Goal: Task Accomplishment & Management: Use online tool/utility

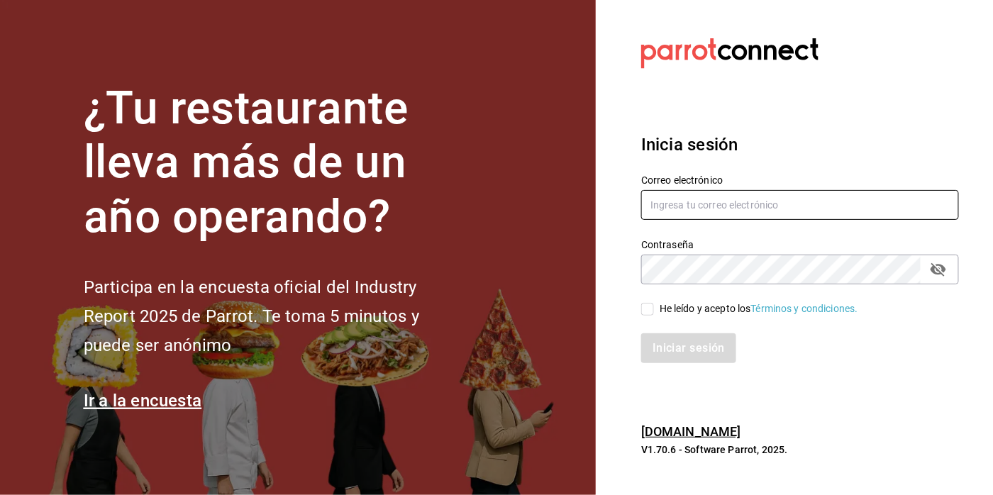
type input "mochomos.arcos@grupocosteno.com"
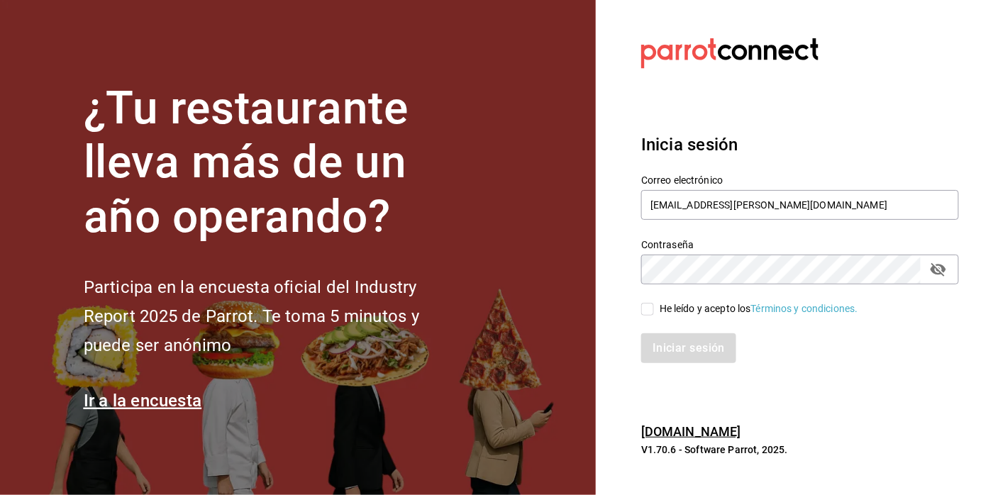
click at [648, 304] on input "He leído y acepto los Términos y condiciones." at bounding box center [647, 309] width 13 height 13
checkbox input "true"
click at [669, 343] on button "Iniciar sesión" at bounding box center [689, 348] width 96 height 30
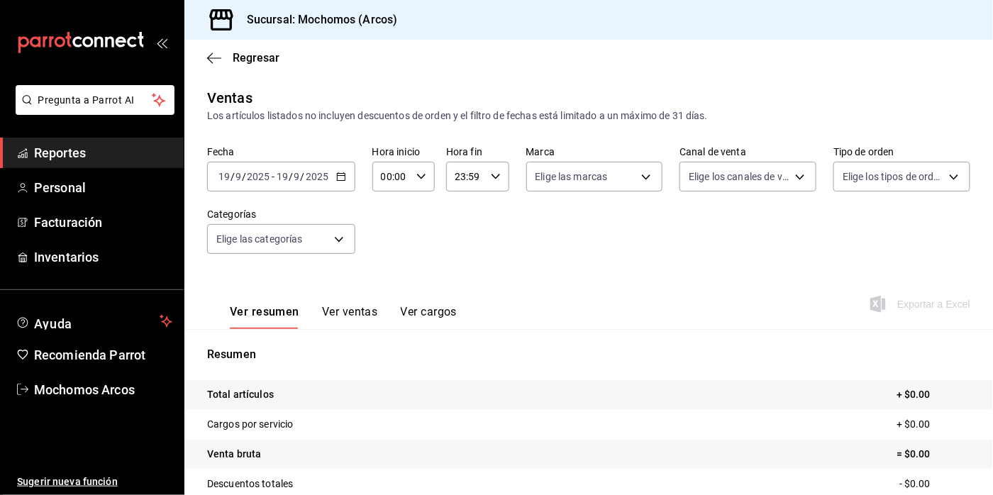
click at [345, 180] on div "[DATE] [DATE] - [DATE] [DATE]" at bounding box center [281, 177] width 148 height 30
click at [341, 179] on icon "button" at bounding box center [341, 177] width 10 height 10
click at [341, 180] on icon "button" at bounding box center [341, 177] width 10 height 10
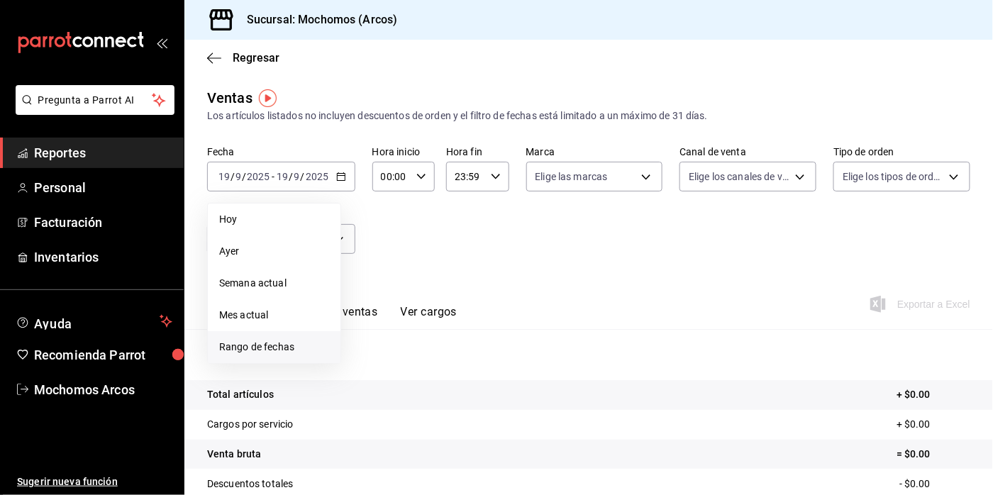
click at [248, 345] on span "Rango de fechas" at bounding box center [274, 347] width 110 height 15
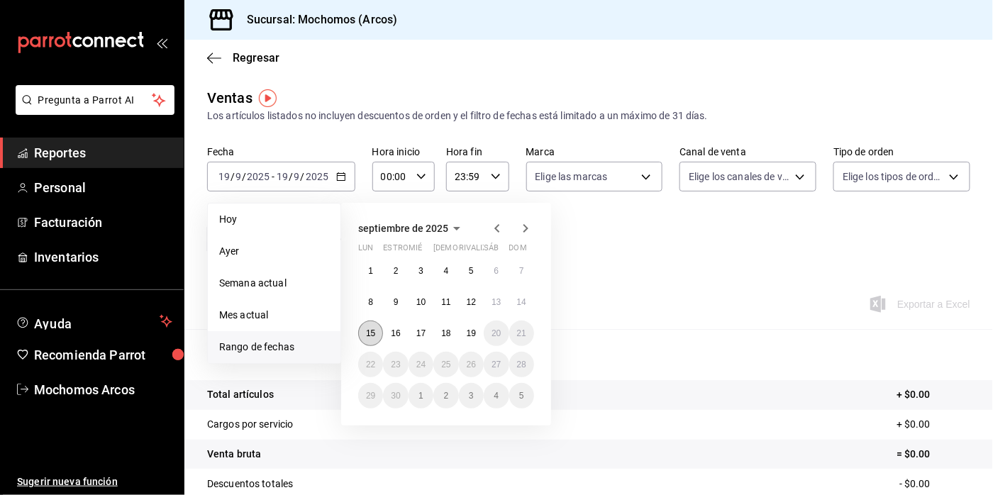
click at [370, 331] on abbr "15" at bounding box center [370, 333] width 9 height 10
click at [480, 330] on button "19" at bounding box center [471, 334] width 25 height 26
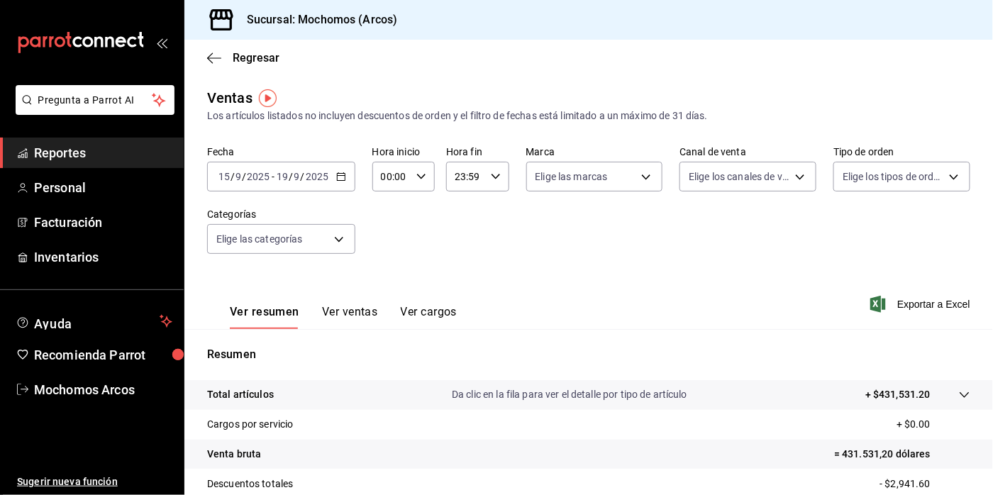
click at [421, 187] on div "00:00 Hora inicio" at bounding box center [403, 177] width 62 height 30
click at [387, 283] on span "02" at bounding box center [387, 280] width 8 height 11
type input "02:00"
click at [386, 243] on span "05" at bounding box center [387, 243] width 8 height 11
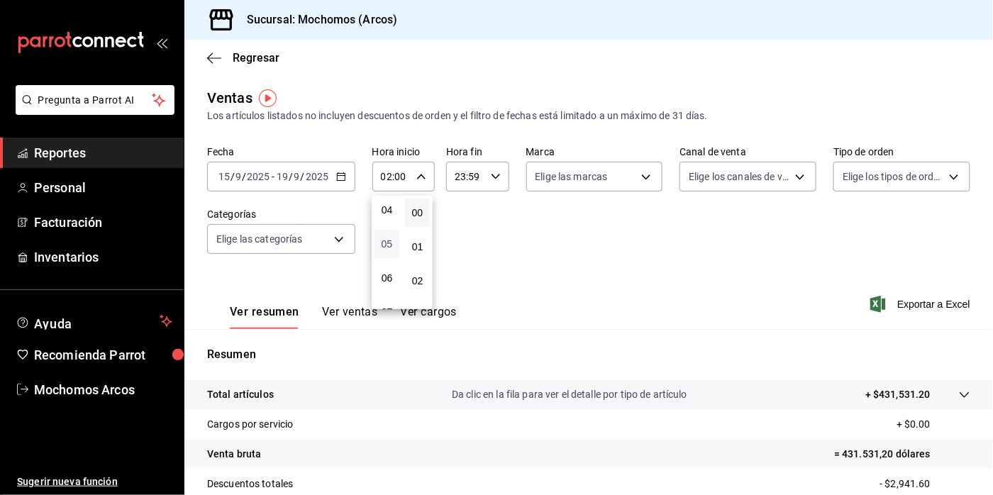
type input "05:00"
click at [492, 171] on div at bounding box center [496, 247] width 993 height 495
click at [491, 172] on icon "button" at bounding box center [496, 177] width 10 height 10
click at [484, 182] on div "23:59 Hora fin" at bounding box center [477, 177] width 62 height 30
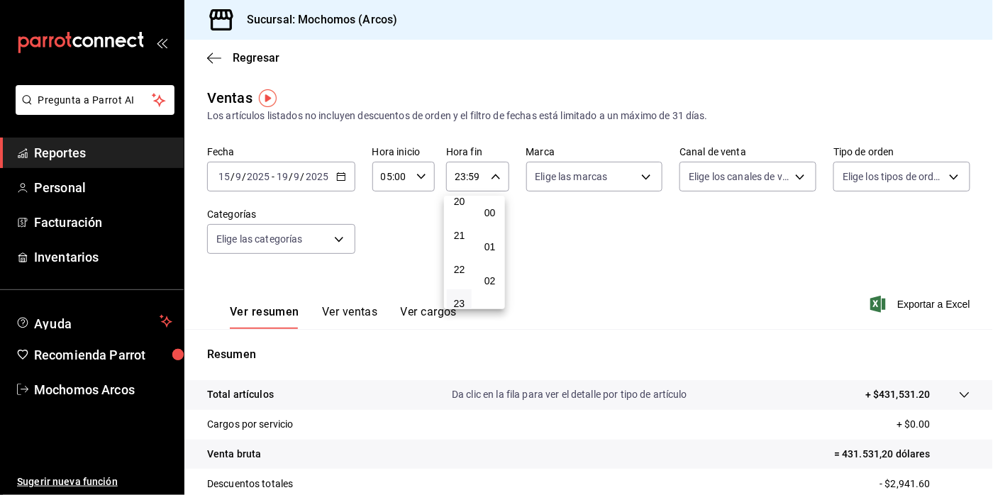
scroll to position [1901, 0]
click at [459, 230] on span "21" at bounding box center [459, 235] width 8 height 11
type input "21:59"
click at [456, 240] on span "05" at bounding box center [459, 243] width 8 height 11
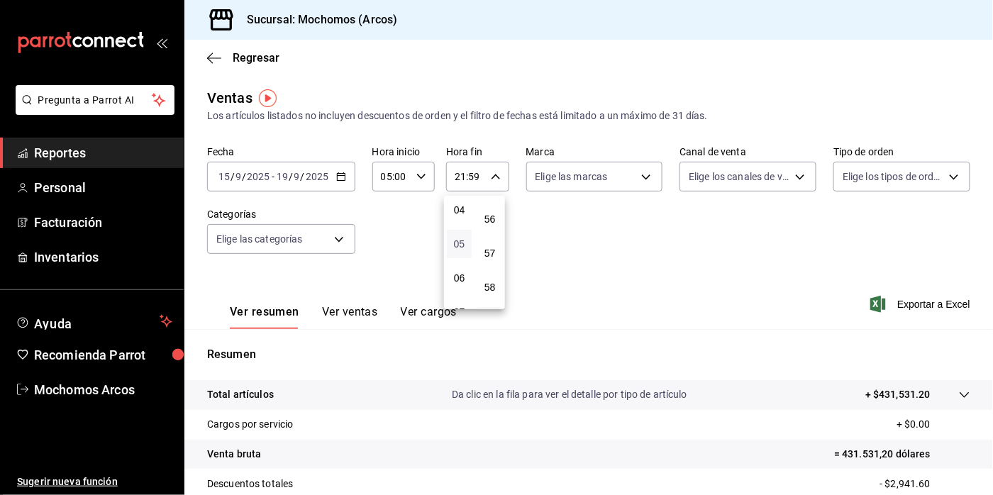
type input "05:59"
click at [493, 248] on span "57" at bounding box center [490, 253] width 8 height 11
click at [490, 211] on span "00" at bounding box center [490, 212] width 8 height 11
type input "05:00"
click at [535, 234] on div at bounding box center [496, 247] width 993 height 495
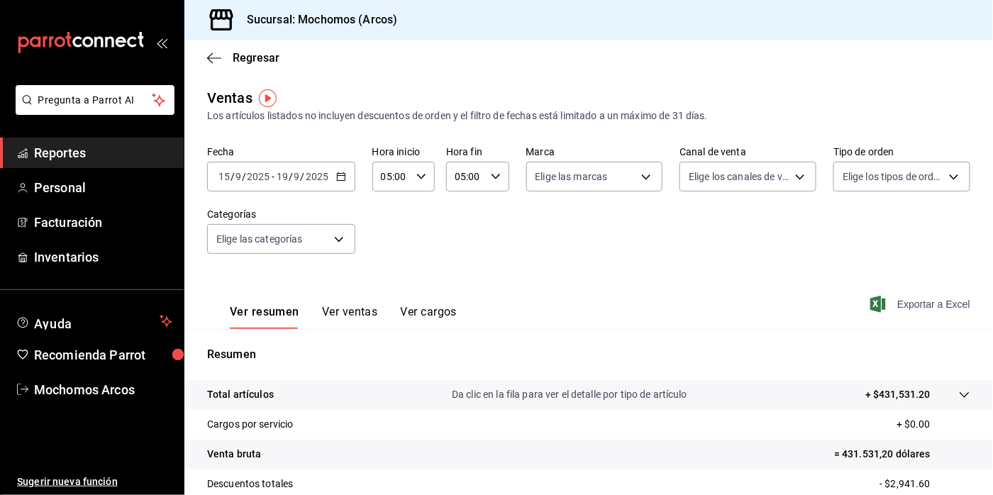
click at [897, 306] on font "Exportar a Excel" at bounding box center [933, 304] width 73 height 11
